Goal: Information Seeking & Learning: Learn about a topic

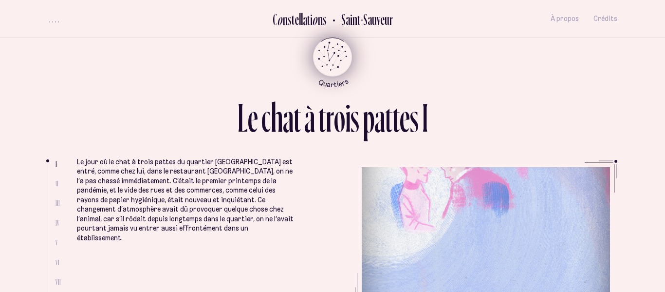
click at [333, 52] on icon "Retour au menu principal" at bounding box center [332, 55] width 29 height 29
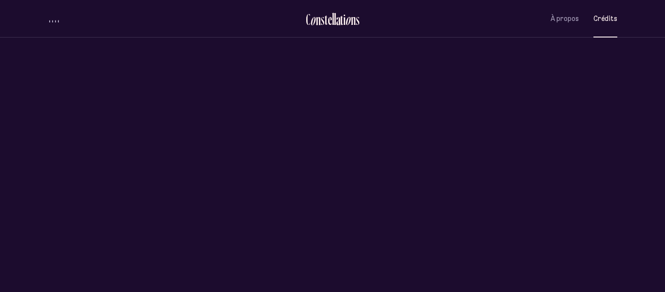
click at [612, 20] on span "Crédits" at bounding box center [605, 19] width 24 height 8
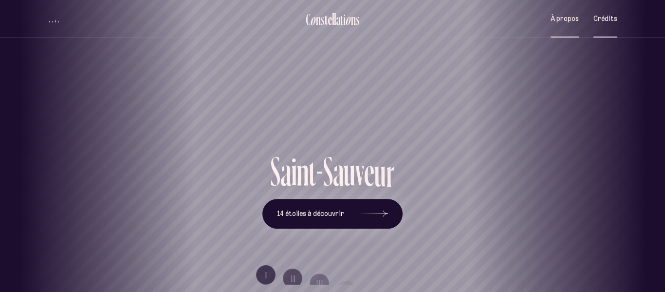
click at [564, 18] on span "À propos" at bounding box center [564, 19] width 28 height 8
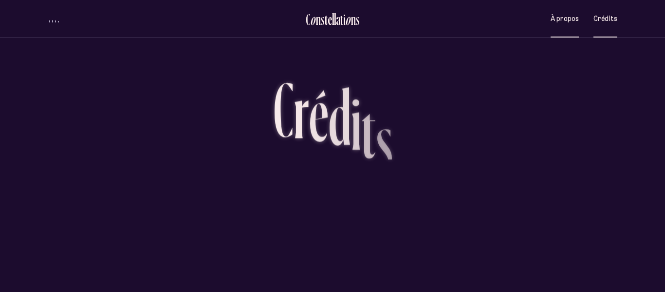
click at [564, 18] on span "À propos" at bounding box center [564, 19] width 28 height 8
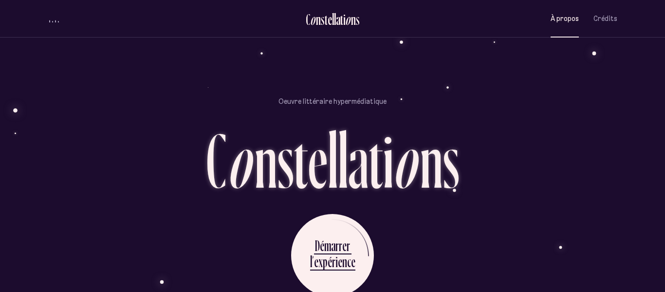
scroll to position [835, 0]
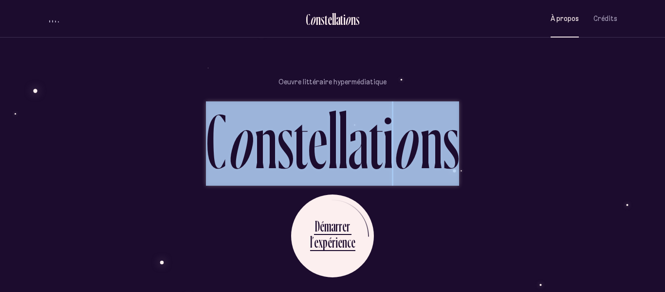
drag, startPoint x: 460, startPoint y: 145, endPoint x: 166, endPoint y: 158, distance: 294.7
click at [166, 158] on div "Oeuvre littéraire hypermédiatique C o n s t e l l a t i o n s D é m a r r e r l…" at bounding box center [332, 160] width 569 height 292
click at [530, 193] on div "Oeuvre littéraire hypermédiatique C o n s t e l l a t i o n s D é m a r r e r l…" at bounding box center [332, 160] width 569 height 292
drag, startPoint x: 464, startPoint y: 120, endPoint x: 207, endPoint y: 119, distance: 257.5
click at [207, 119] on div "Oeuvre littéraire hypermédiatique C o n s t e l l a t i o n s D é m a r r e r l…" at bounding box center [332, 160] width 569 height 292
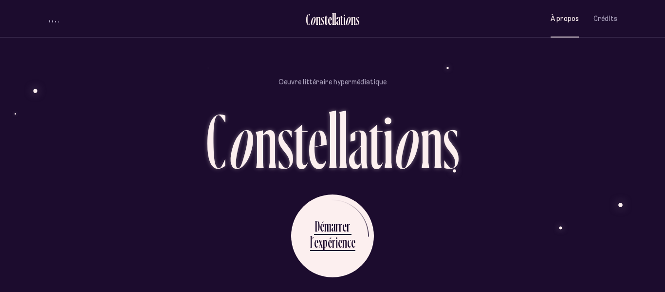
click at [183, 130] on div "Oeuvre littéraire hypermédiatique C o n s t e l l a t i o n s D é m a r r e r l…" at bounding box center [332, 160] width 569 height 292
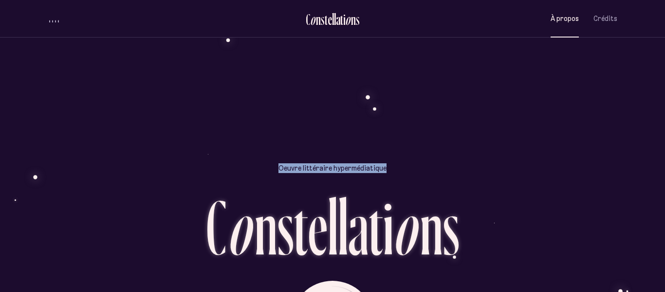
scroll to position [686, 0]
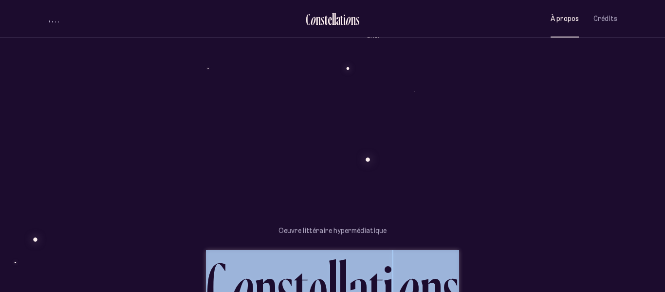
drag, startPoint x: 187, startPoint y: 109, endPoint x: 556, endPoint y: 134, distance: 369.8
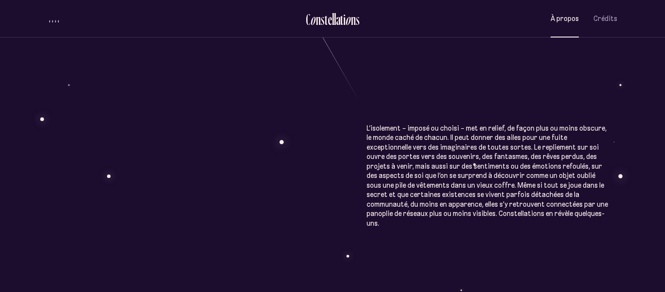
scroll to position [502, 0]
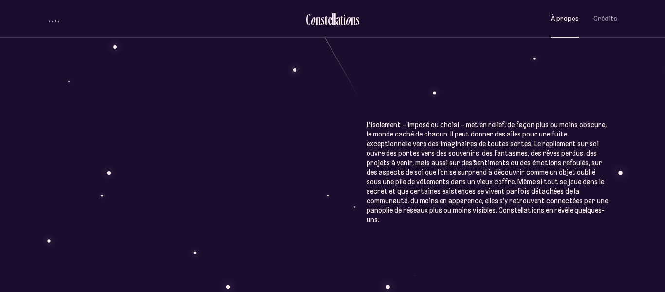
drag, startPoint x: 487, startPoint y: 125, endPoint x: 588, endPoint y: 177, distance: 113.8
click at [588, 177] on div "À p r o p o s C o n s t e l l a t i o n s Œuvre littéraire hypermédiatique, Con…" at bounding box center [332, 68] width 665 height 1140
click at [593, 195] on div "À p r o p o s C o n s t e l l a t i o n s Œuvre littéraire hypermédiatique, Con…" at bounding box center [332, 68] width 665 height 1140
drag, startPoint x: 600, startPoint y: 199, endPoint x: 527, endPoint y: 224, distance: 77.1
click at [527, 224] on div "À p r o p o s C o n s t e l l a t i o n s Œuvre littéraire hypermédiatique, Con…" at bounding box center [332, 68] width 665 height 1140
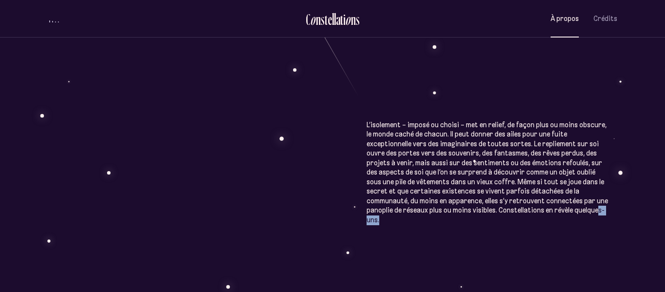
click at [527, 224] on div "À p r o p o s C o n s t e l l a t i o n s Œuvre littéraire hypermédiatique, Con…" at bounding box center [332, 68] width 665 height 1140
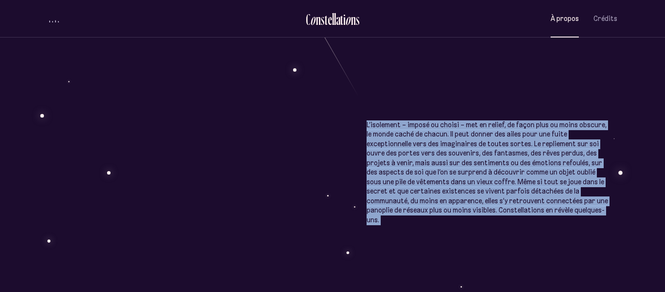
click at [527, 224] on div "À p r o p o s C o n s t e l l a t i o n s Œuvre littéraire hypermédiatique, Con…" at bounding box center [332, 68] width 665 height 1140
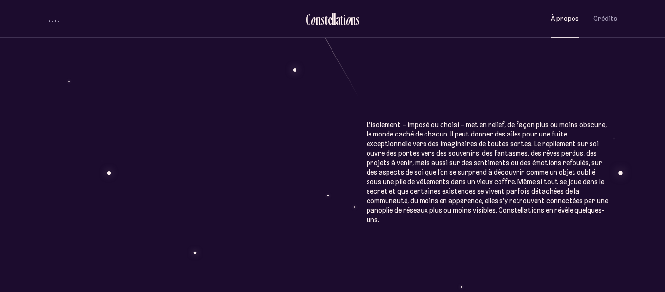
click at [527, 224] on div "À p r o p o s C o n s t e l l a t i o n s Œuvre littéraire hypermédiatique, Con…" at bounding box center [332, 68] width 665 height 1140
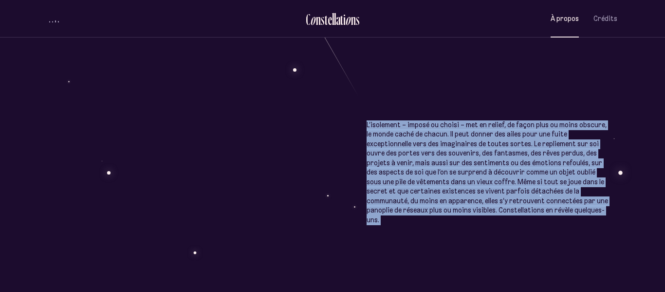
click at [527, 224] on div "À p r o p o s C o n s t e l l a t i o n s Œuvre littéraire hypermédiatique, Con…" at bounding box center [332, 68] width 665 height 1140
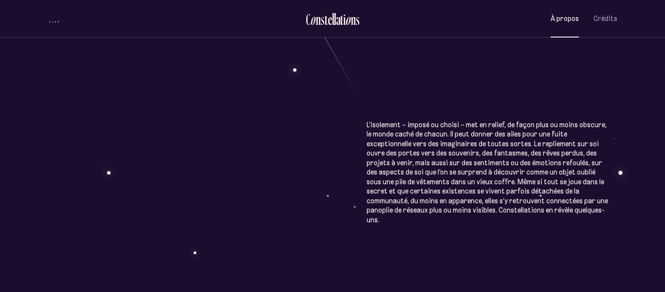
click at [527, 224] on div "À p r o p o s C o n s t e l l a t i o n s Œuvre littéraire hypermédiatique, Con…" at bounding box center [332, 68] width 665 height 1140
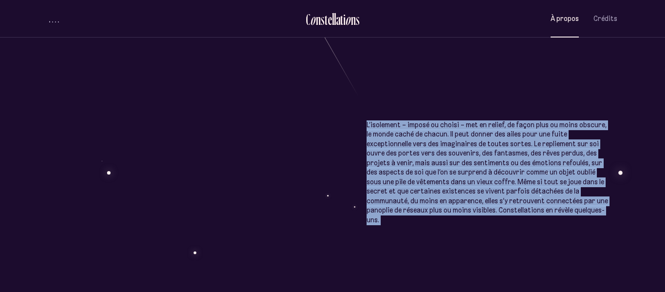
click at [527, 224] on div "À p r o p o s C o n s t e l l a t i o n s Œuvre littéraire hypermédiatique, Con…" at bounding box center [332, 68] width 665 height 1140
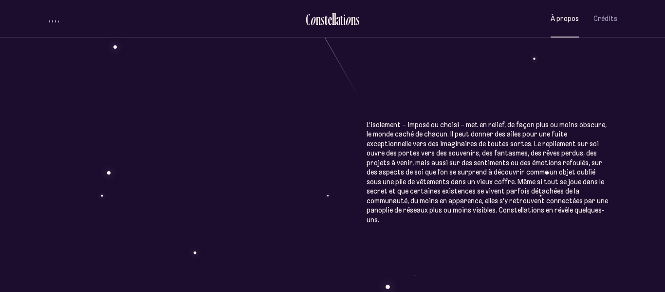
click at [527, 224] on div "À p r o p o s C o n s t e l l a t i o n s Œuvre littéraire hypermédiatique, Con…" at bounding box center [332, 68] width 665 height 1140
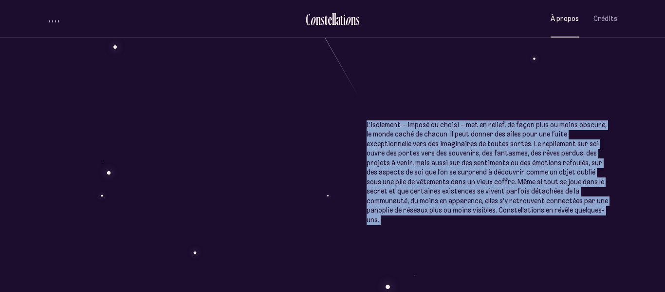
click at [527, 224] on div "À p r o p o s C o n s t e l l a t i o n s Œuvre littéraire hypermédiatique, Con…" at bounding box center [332, 68] width 665 height 1140
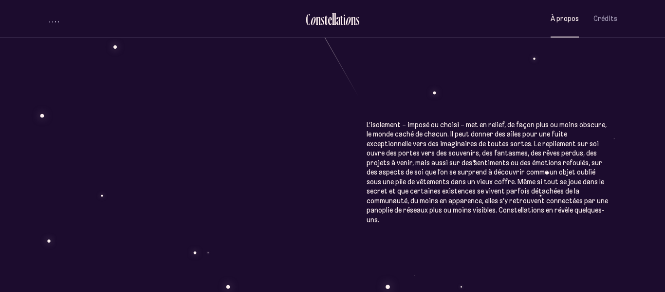
click at [527, 224] on div "À p r o p o s C o n s t e l l a t i o n s Œuvre littéraire hypermédiatique, Con…" at bounding box center [332, 68] width 665 height 1140
click at [517, 194] on div "À p r o p o s C o n s t e l l a t i o n s Œuvre littéraire hypermédiatique, Con…" at bounding box center [332, 68] width 665 height 1140
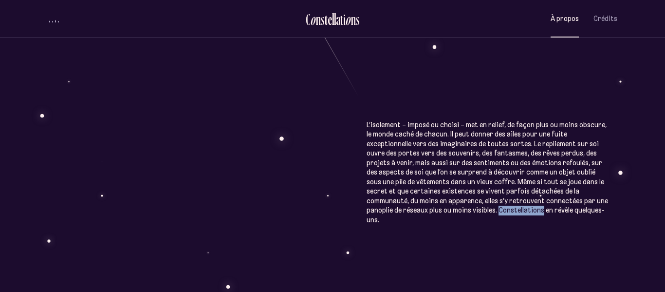
click at [517, 194] on div "À p r o p o s C o n s t e l l a t i o n s Œuvre littéraire hypermédiatique, Con…" at bounding box center [332, 68] width 665 height 1140
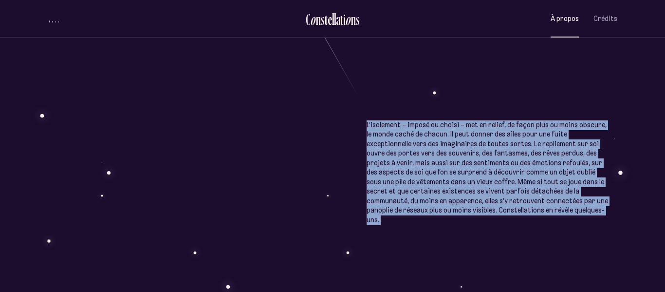
click at [517, 194] on div "À p r o p o s C o n s t e l l a t i o n s Œuvre littéraire hypermédiatique, Con…" at bounding box center [332, 68] width 665 height 1140
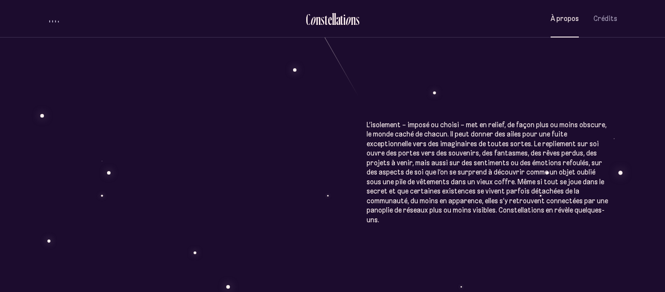
click at [517, 194] on div "À p r o p o s C o n s t e l l a t i o n s Œuvre littéraire hypermédiatique, Con…" at bounding box center [332, 68] width 665 height 1140
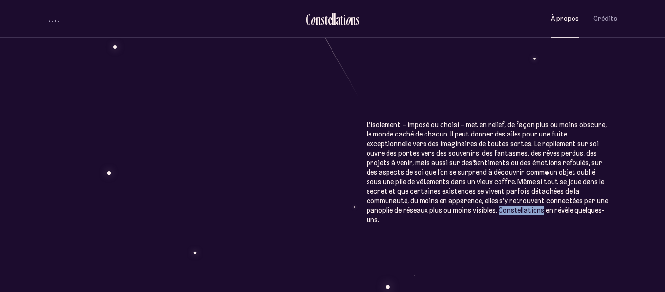
click at [517, 194] on div "À p r o p o s C o n s t e l l a t i o n s Œuvre littéraire hypermédiatique, Con…" at bounding box center [332, 68] width 665 height 1140
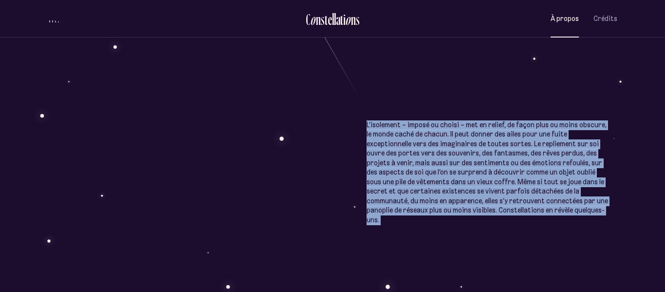
click at [517, 194] on div "À p r o p o s C o n s t e l l a t i o n s Œuvre littéraire hypermédiatique, Con…" at bounding box center [332, 68] width 665 height 1140
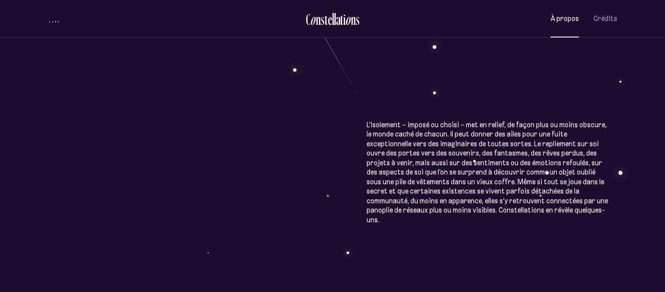
click at [517, 194] on div "À p r o p o s C o n s t e l l a t i o n s Œuvre littéraire hypermédiatique, Con…" at bounding box center [332, 68] width 665 height 1140
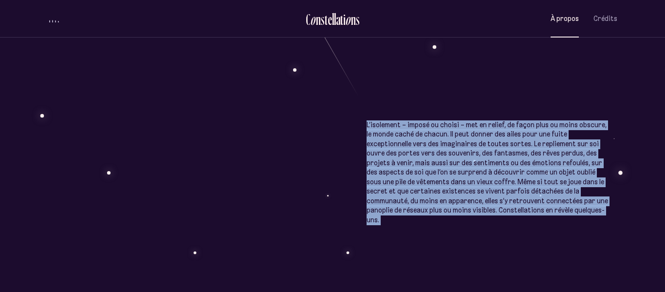
click at [517, 194] on div "À p r o p o s C o n s t e l l a t i o n s Œuvre littéraire hypermédiatique, Con…" at bounding box center [332, 68] width 665 height 1140
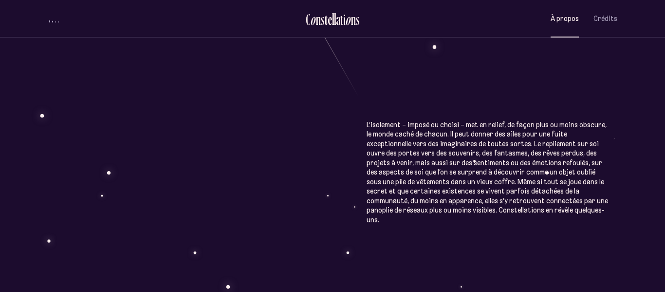
click at [517, 194] on div "À p r o p o s C o n s t e l l a t i o n s Œuvre littéraire hypermédiatique, Con…" at bounding box center [332, 68] width 665 height 1140
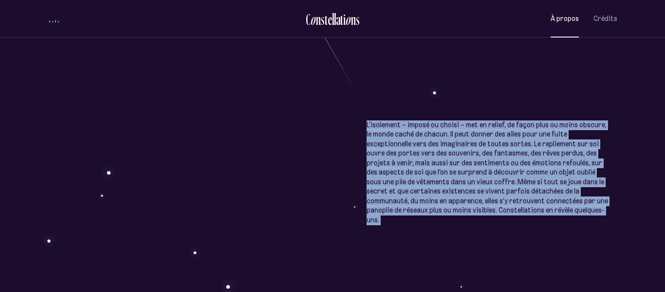
click at [517, 194] on div "À p r o p o s C o n s t e l l a t i o n s Œuvre littéraire hypermédiatique, Con…" at bounding box center [332, 68] width 665 height 1140
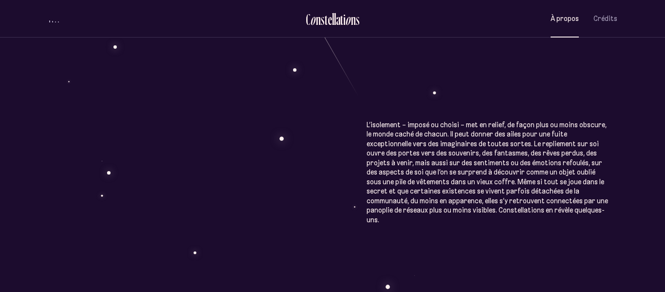
click at [517, 194] on div "À p r o p o s C o n s t e l l a t i o n s Œuvre littéraire hypermédiatique, Con…" at bounding box center [332, 68] width 665 height 1140
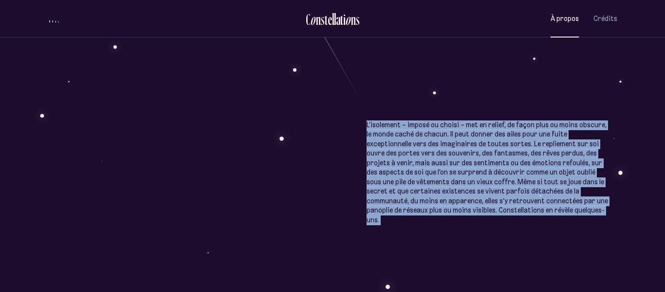
click at [517, 194] on div "À p r o p o s C o n s t e l l a t i o n s Œuvre littéraire hypermédiatique, Con…" at bounding box center [332, 68] width 665 height 1140
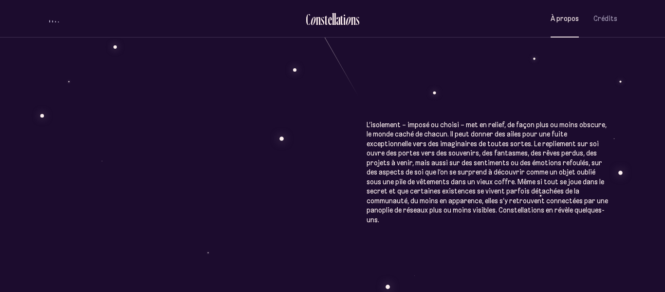
click at [517, 194] on div "À p r o p o s C o n s t e l l a t i o n s Œuvre littéraire hypermédiatique, Con…" at bounding box center [332, 68] width 665 height 1140
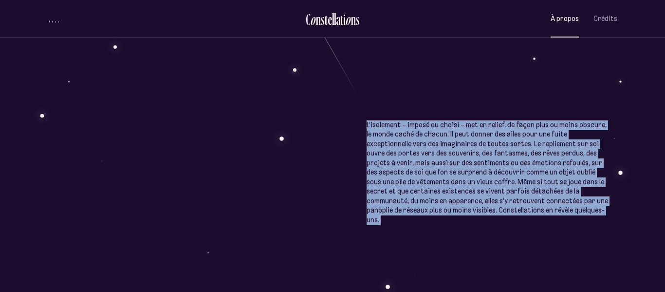
click at [517, 194] on div "À p r o p o s C o n s t e l l a t i o n s Œuvre littéraire hypermédiatique, Con…" at bounding box center [332, 68] width 665 height 1140
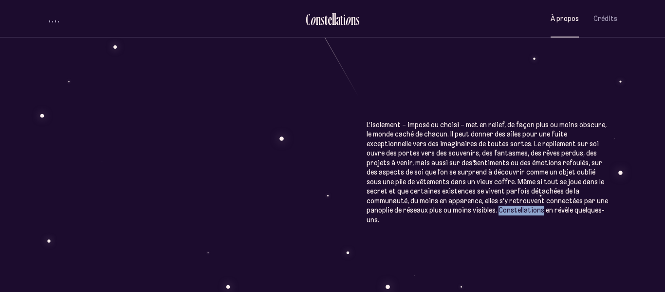
click at [517, 194] on div "À p r o p o s C o n s t e l l a t i o n s Œuvre littéraire hypermédiatique, Con…" at bounding box center [332, 68] width 665 height 1140
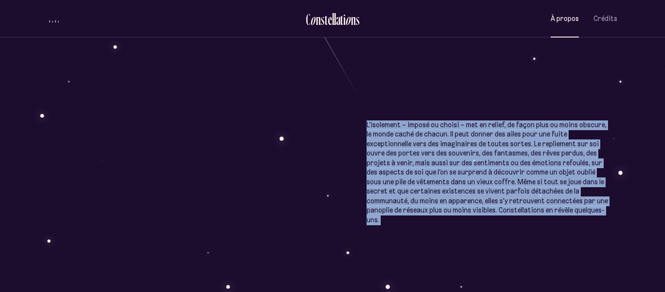
click at [517, 194] on div "À p r o p o s C o n s t e l l a t i o n s Œuvre littéraire hypermédiatique, Con…" at bounding box center [332, 68] width 665 height 1140
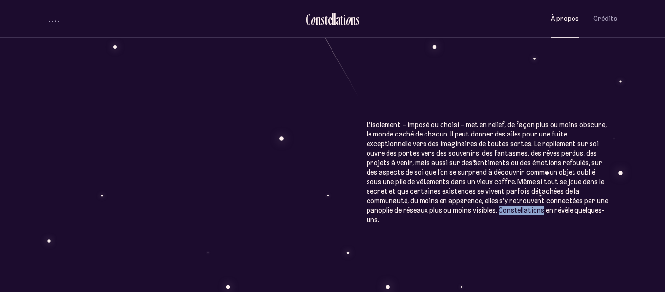
click at [517, 194] on div "À p r o p o s C o n s t e l l a t i o n s Œuvre littéraire hypermédiatique, Con…" at bounding box center [332, 68] width 665 height 1140
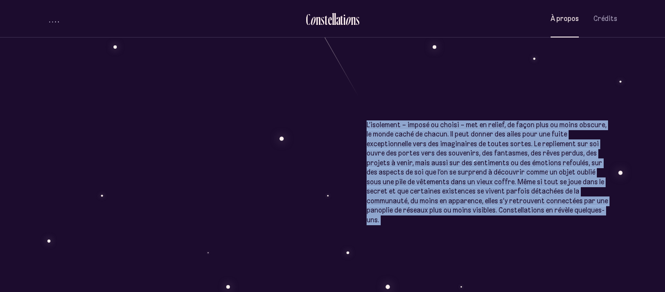
click at [517, 194] on div "À p r o p o s C o n s t e l l a t i o n s Œuvre littéraire hypermédiatique, Con…" at bounding box center [332, 68] width 665 height 1140
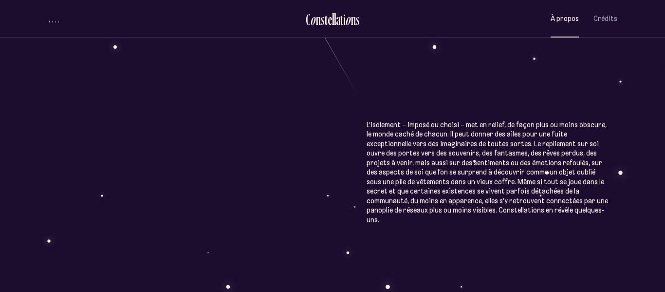
click at [517, 194] on div "À p r o p o s C o n s t e l l a t i o n s Œuvre littéraire hypermédiatique, Con…" at bounding box center [332, 68] width 665 height 1140
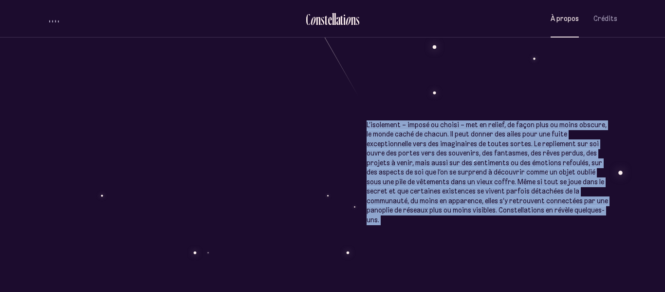
click at [517, 194] on div "À p r o p o s C o n s t e l l a t i o n s Œuvre littéraire hypermédiatique, Con…" at bounding box center [332, 68] width 665 height 1140
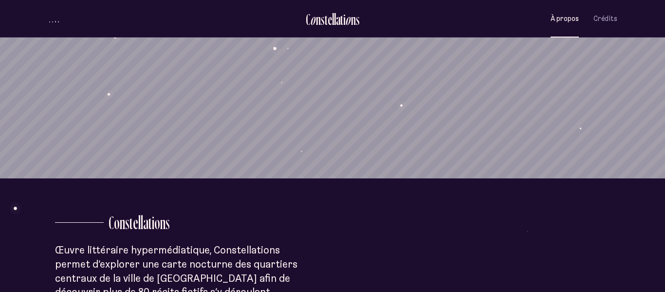
scroll to position [107, 0]
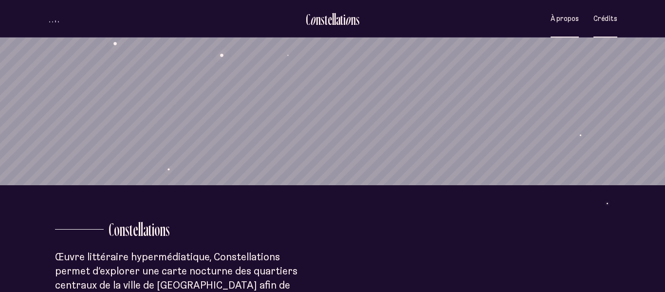
click at [597, 15] on span "Crédits" at bounding box center [605, 19] width 24 height 8
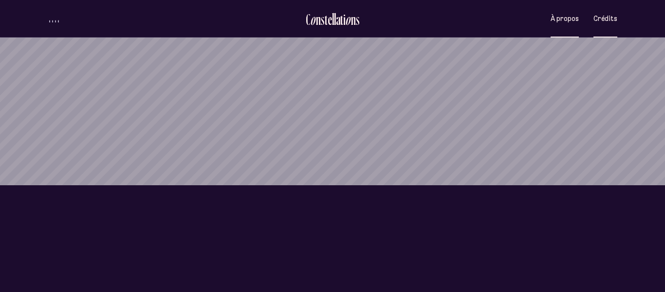
scroll to position [0, 0]
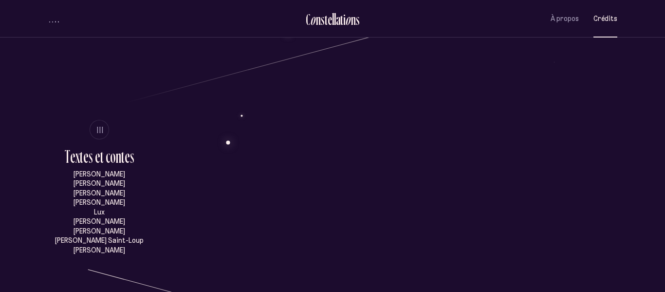
scroll to position [452, 0]
drag, startPoint x: 113, startPoint y: 167, endPoint x: 91, endPoint y: 172, distance: 22.8
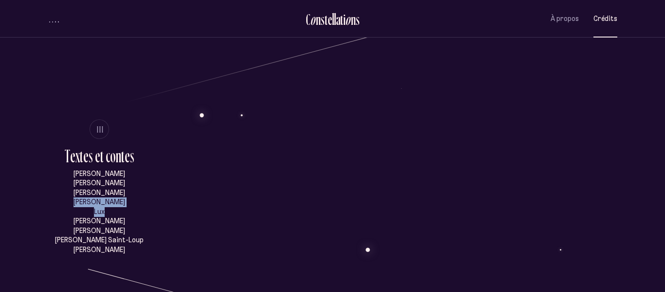
drag, startPoint x: 57, startPoint y: 205, endPoint x: 127, endPoint y: 209, distance: 70.2
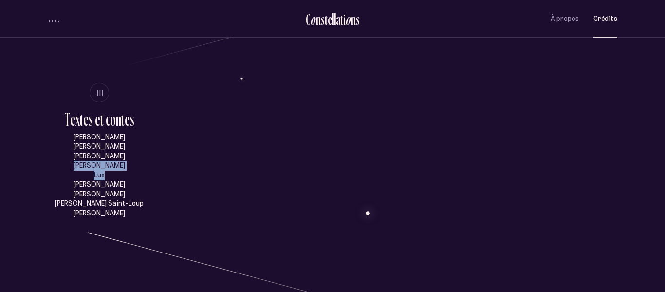
scroll to position [492, 0]
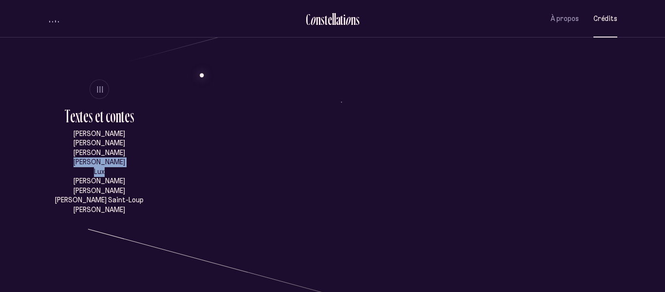
drag, startPoint x: 121, startPoint y: 208, endPoint x: 45, endPoint y: 199, distance: 76.0
